Goal: Task Accomplishment & Management: Use online tool/utility

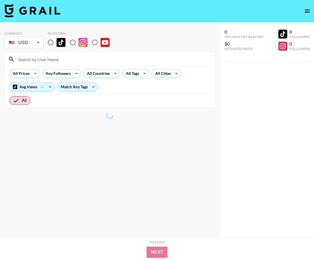
click at [53, 43] on input "radio" at bounding box center [51, 43] width 12 height 12
radio input "true"
click at [174, 77] on div "All Cities" at bounding box center [167, 73] width 30 height 9
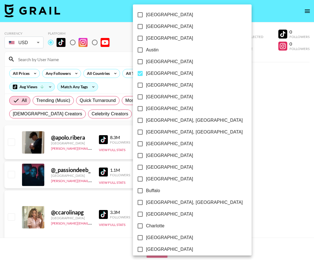
click at [176, 74] on label "[GEOGRAPHIC_DATA]" at bounding box center [188, 74] width 109 height 12
click at [146, 74] on input "[GEOGRAPHIC_DATA]" at bounding box center [140, 74] width 12 height 12
checkbox input "false"
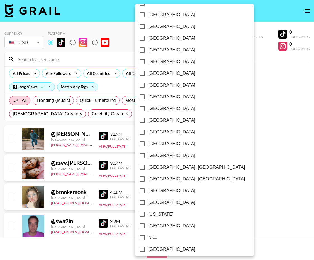
scroll to position [405, 0]
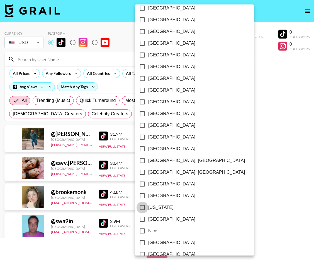
click at [142, 208] on input "[US_STATE]" at bounding box center [143, 207] width 12 height 12
checkbox input "true"
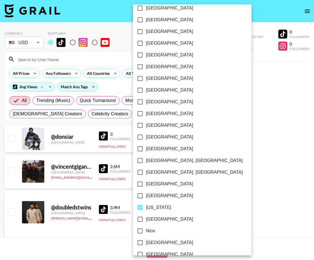
click at [260, 109] on div at bounding box center [157, 130] width 314 height 260
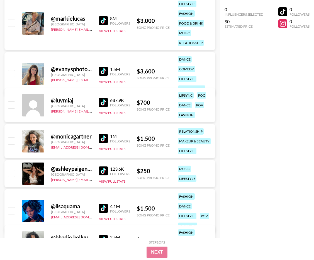
scroll to position [830, 0]
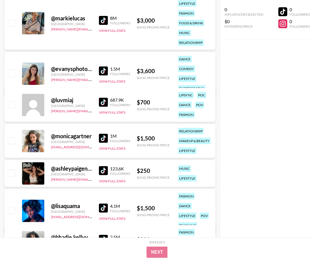
click at [106, 66] on img at bounding box center [103, 70] width 9 height 9
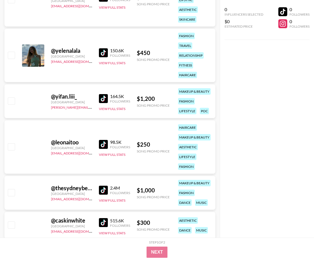
scroll to position [3511, 0]
